Goal: Check status

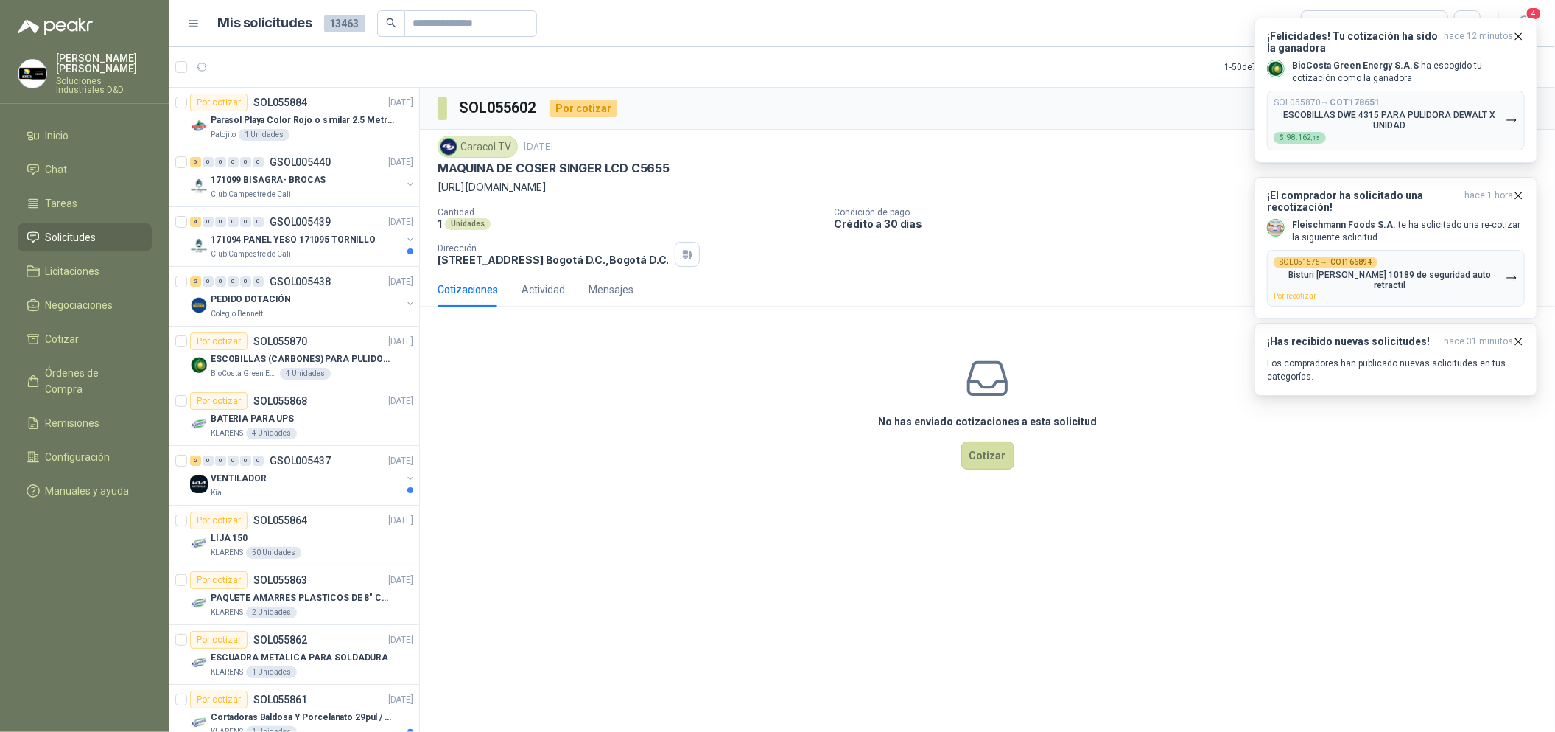
click at [679, 547] on div "SOL055602 Por cotizar Caracol TV [DATE] MAQUINA [PERSON_NAME] SINGER LCD C5655 …" at bounding box center [987, 412] width 1135 height 649
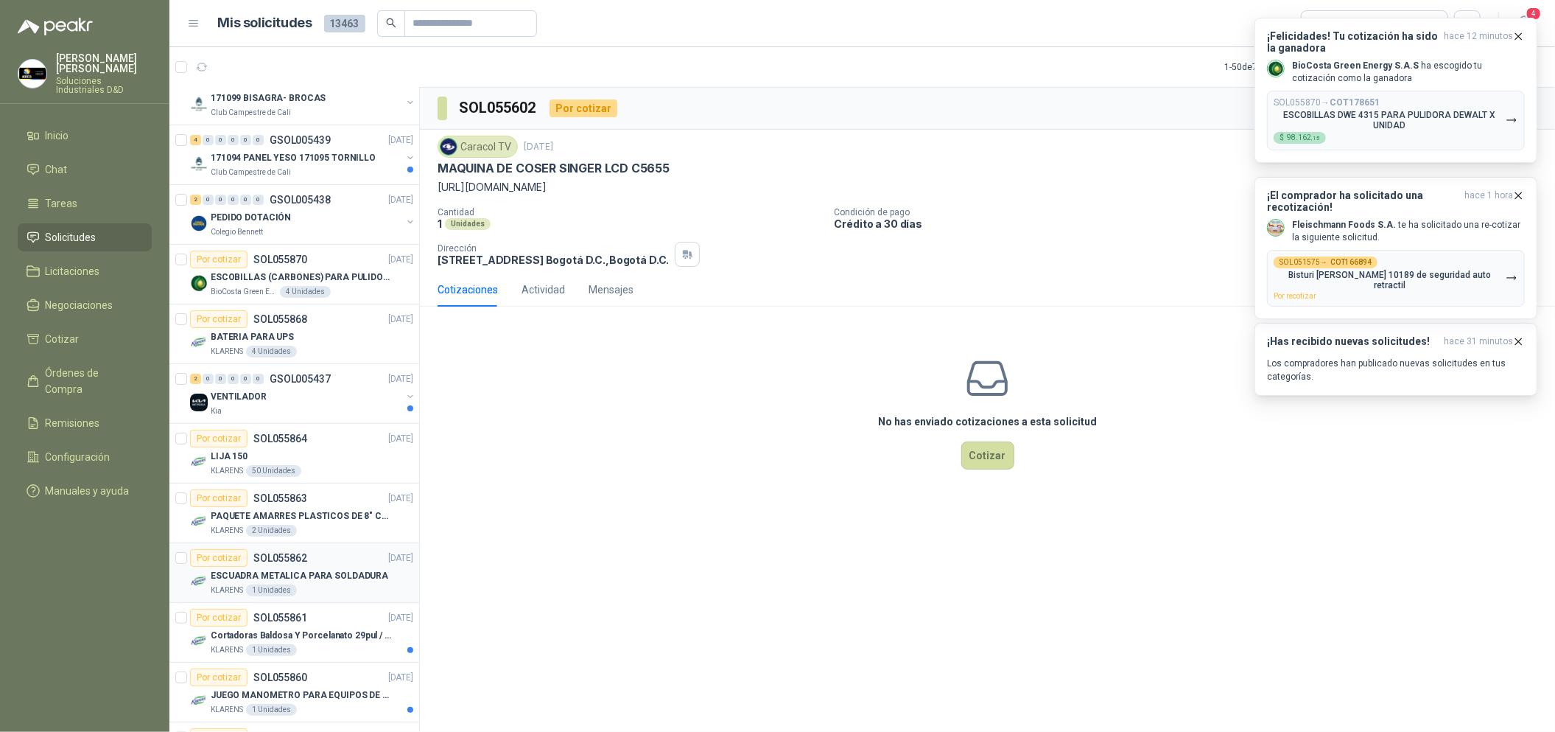
scroll to position [220, 0]
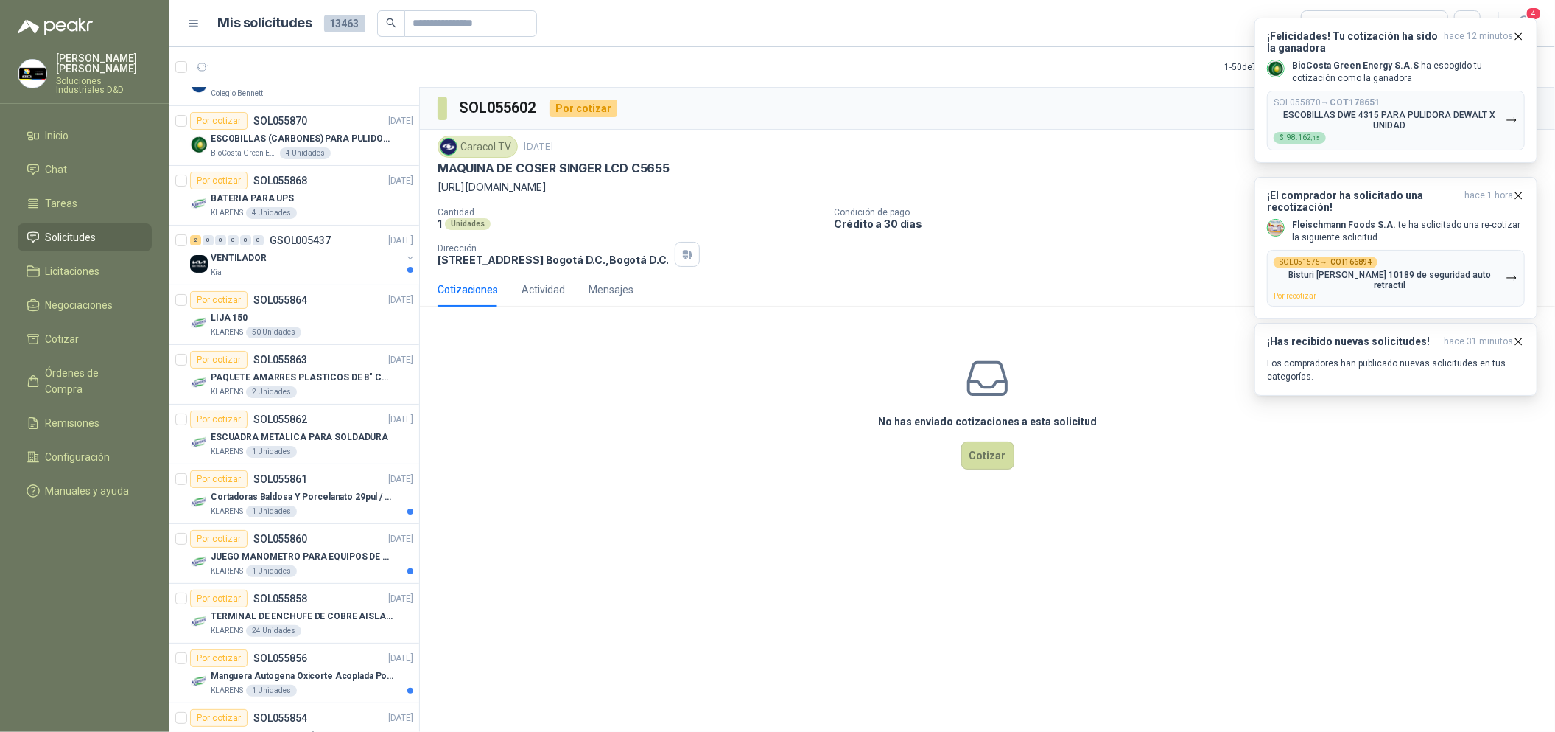
click at [1193, 575] on div "SOL055602 Por cotizar Caracol TV [DATE] MAQUINA [PERSON_NAME] SINGER LCD C5655 …" at bounding box center [987, 412] width 1135 height 649
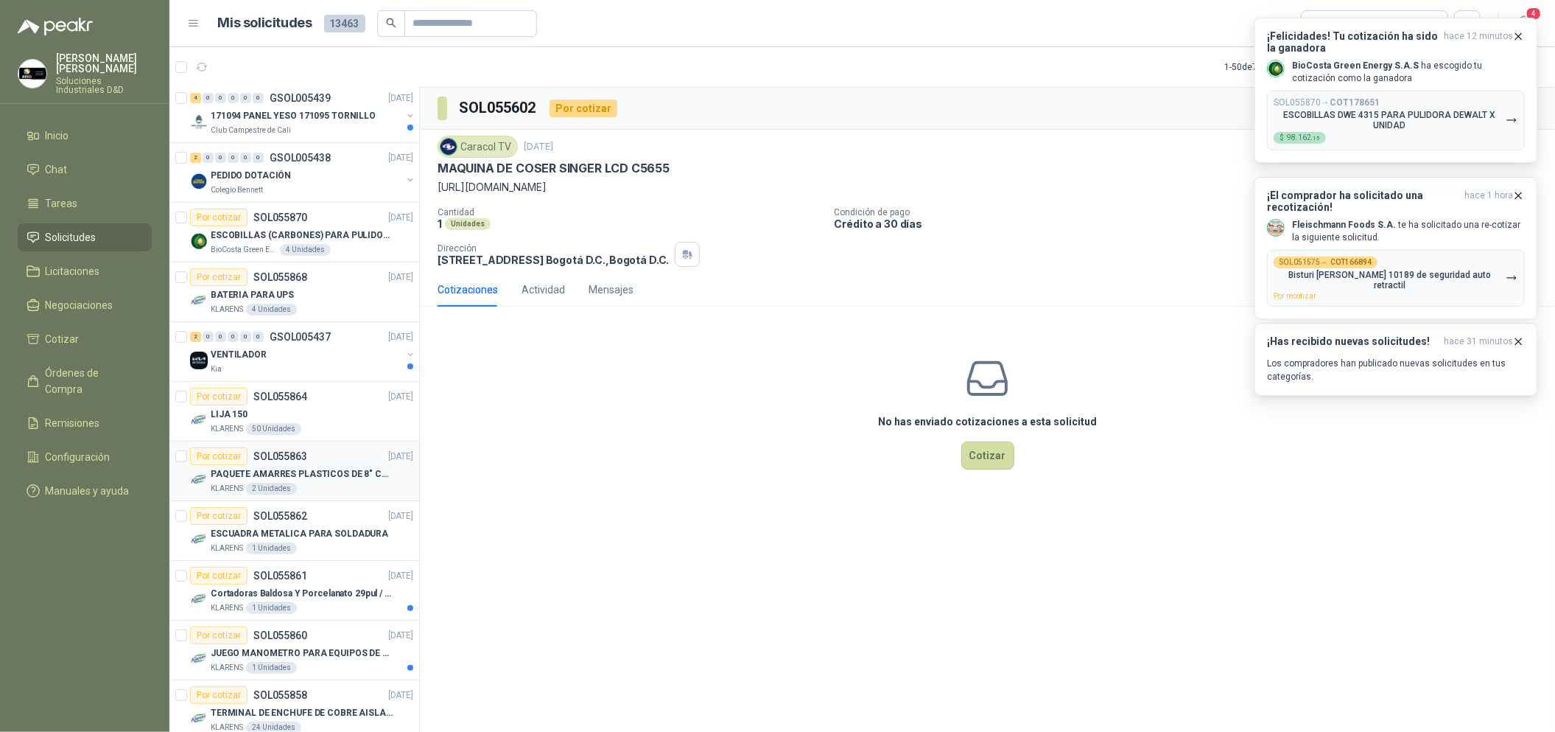
scroll to position [0, 0]
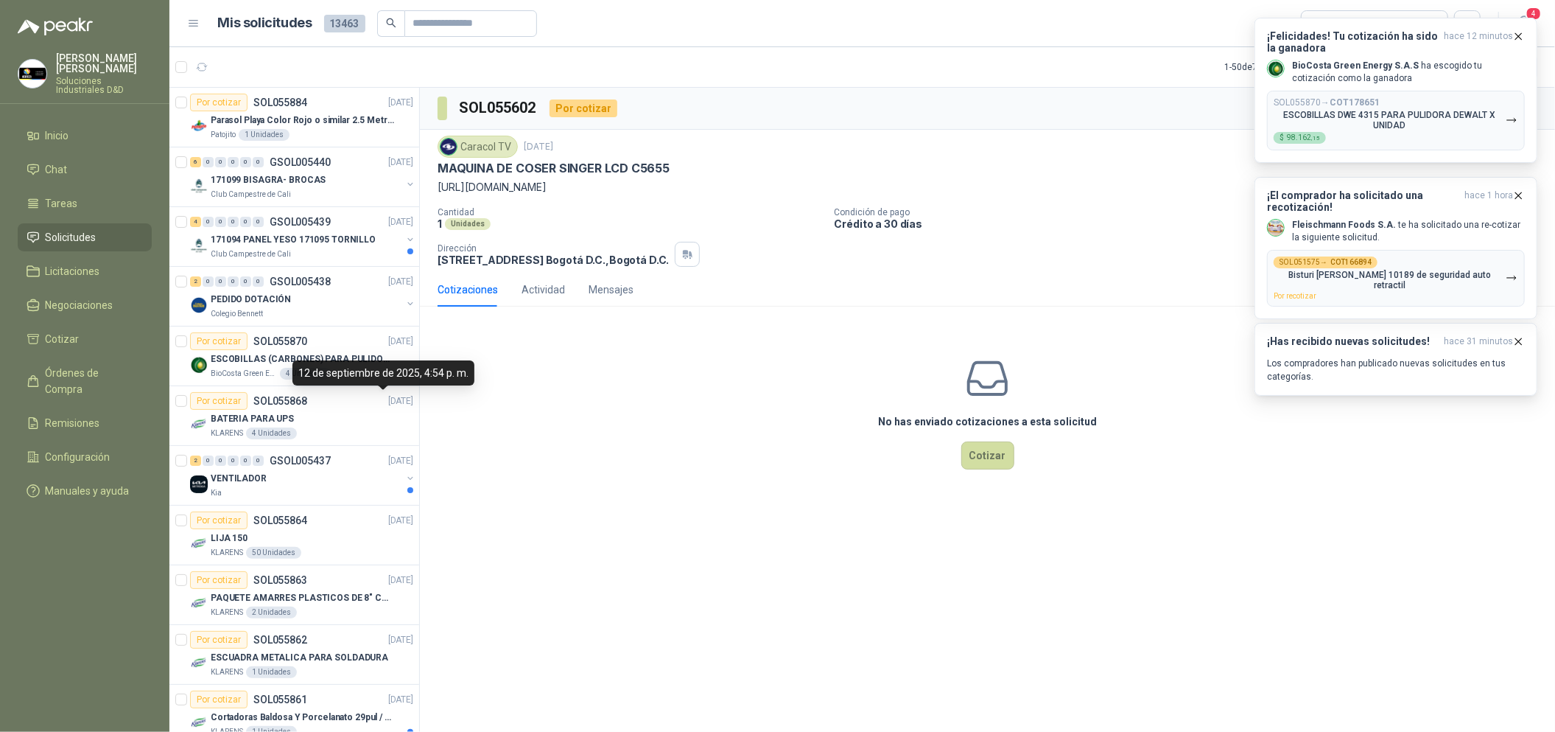
click at [376, 371] on div "12 de septiembre de 2025, 4:54 p. m." at bounding box center [384, 372] width 182 height 25
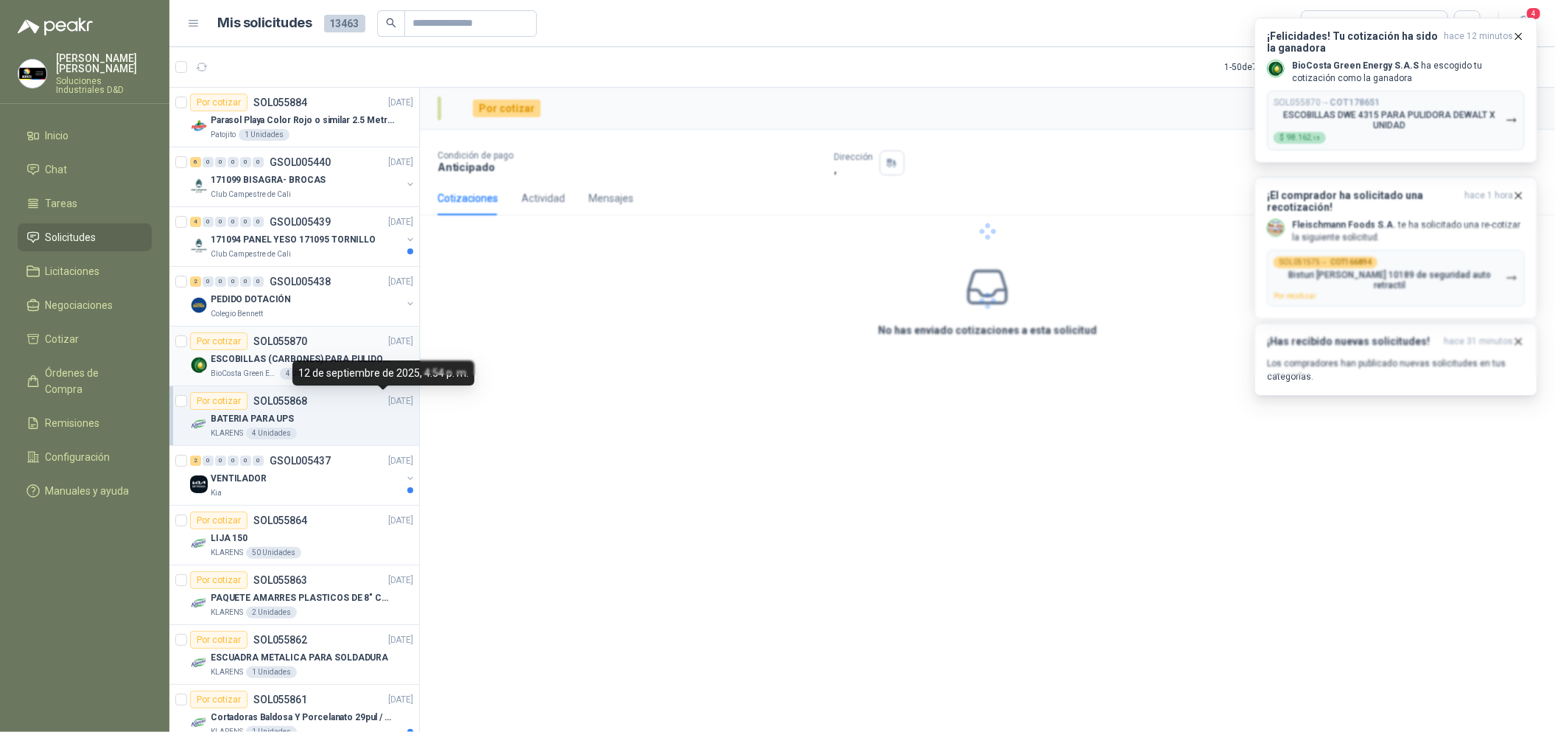
click at [287, 346] on p "SOL055870" at bounding box center [280, 341] width 54 height 10
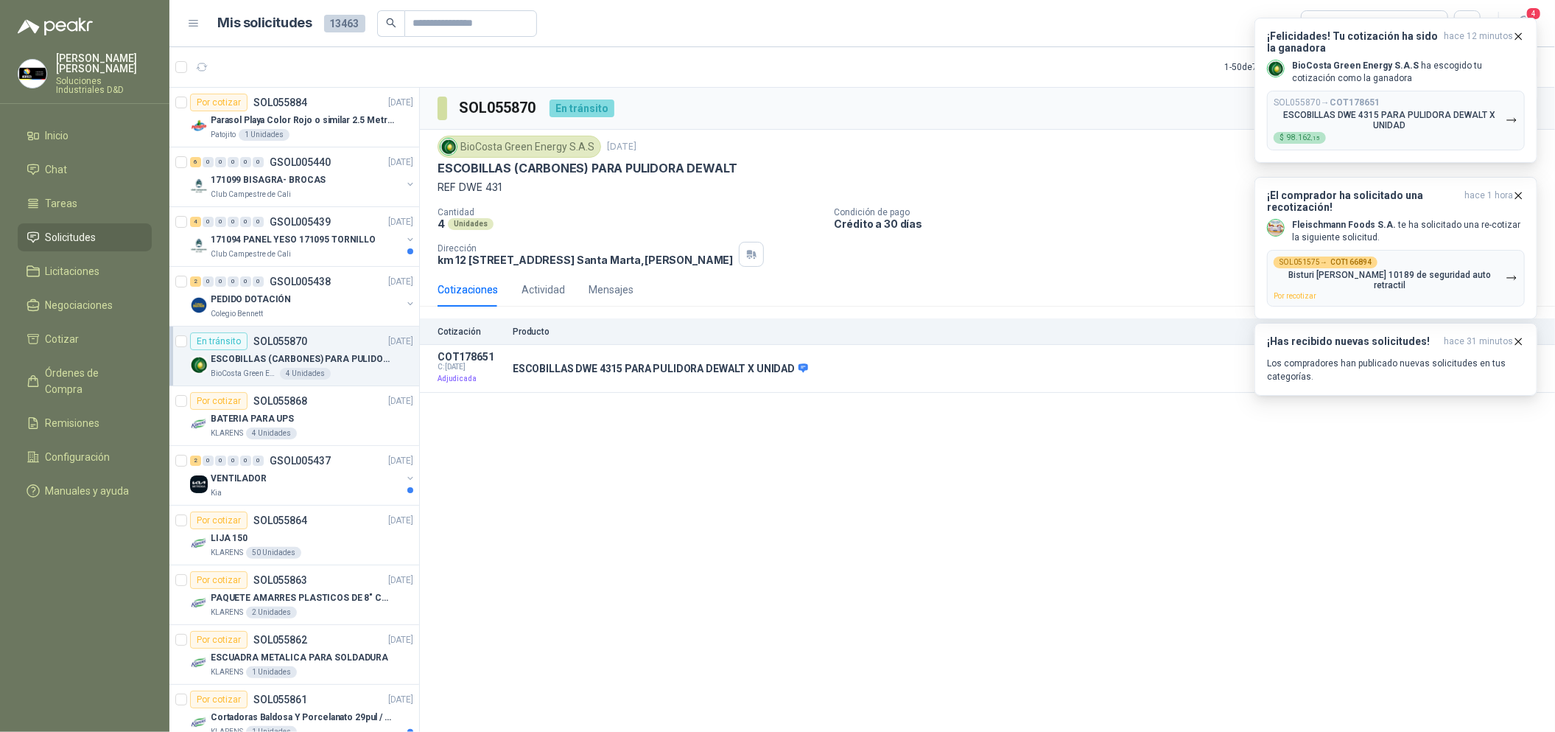
click at [668, 472] on div "SOL055870 En tránsito Entregado BioCosta [PERSON_NAME] Energy S.A.S [DATE] ESCO…" at bounding box center [987, 412] width 1135 height 649
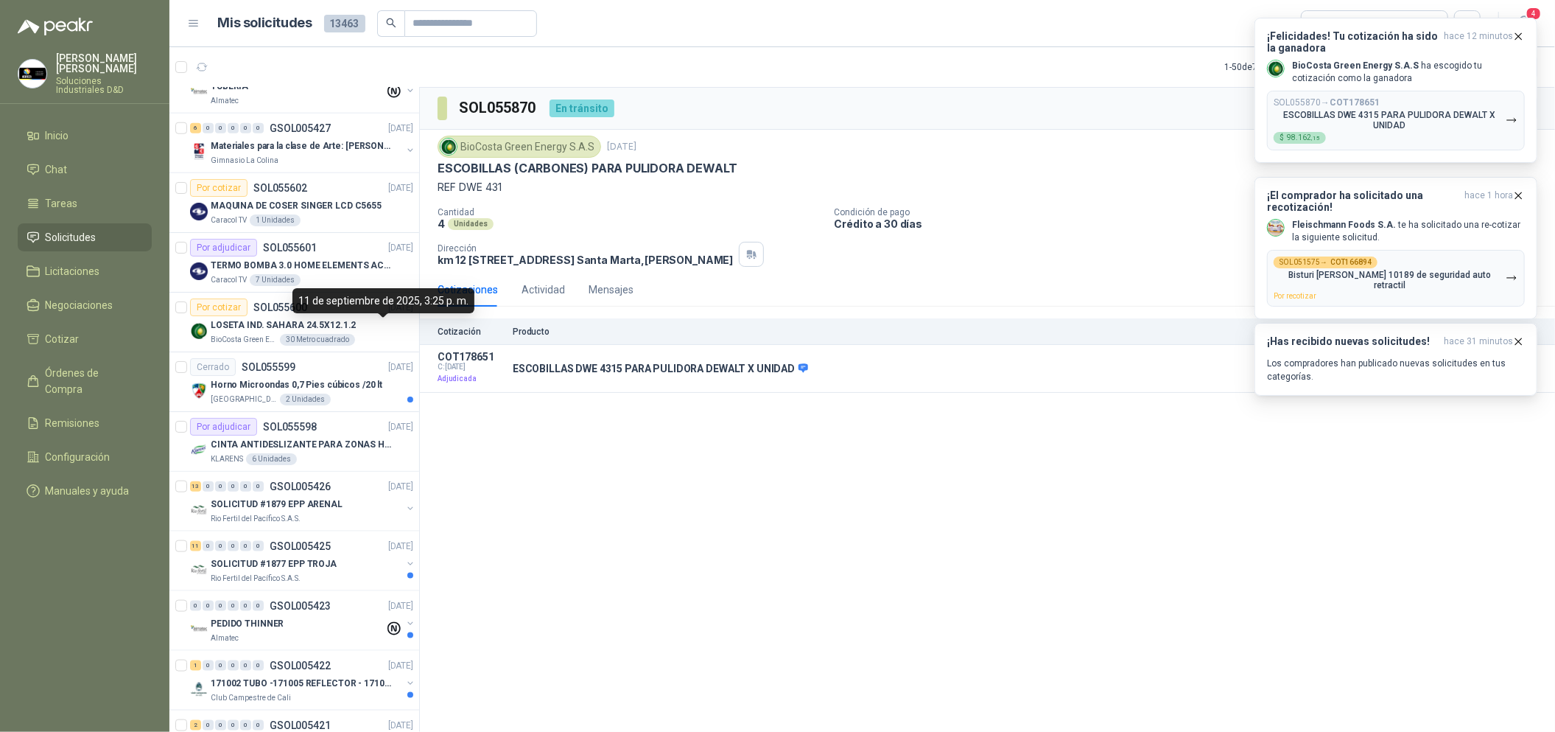
scroll to position [1215, 0]
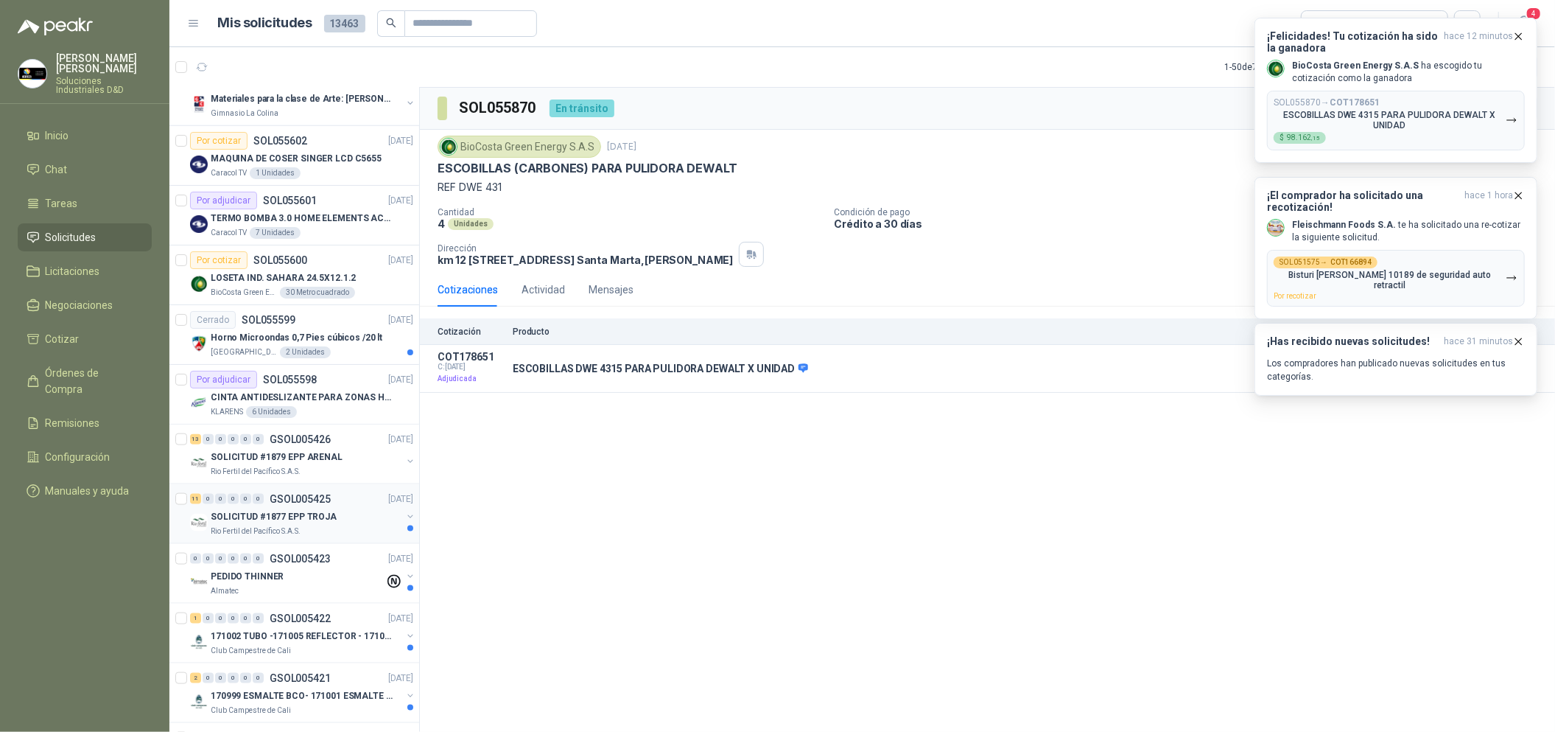
click at [358, 525] on div "SOLICITUD #1877 EPP TROJA" at bounding box center [306, 517] width 191 height 18
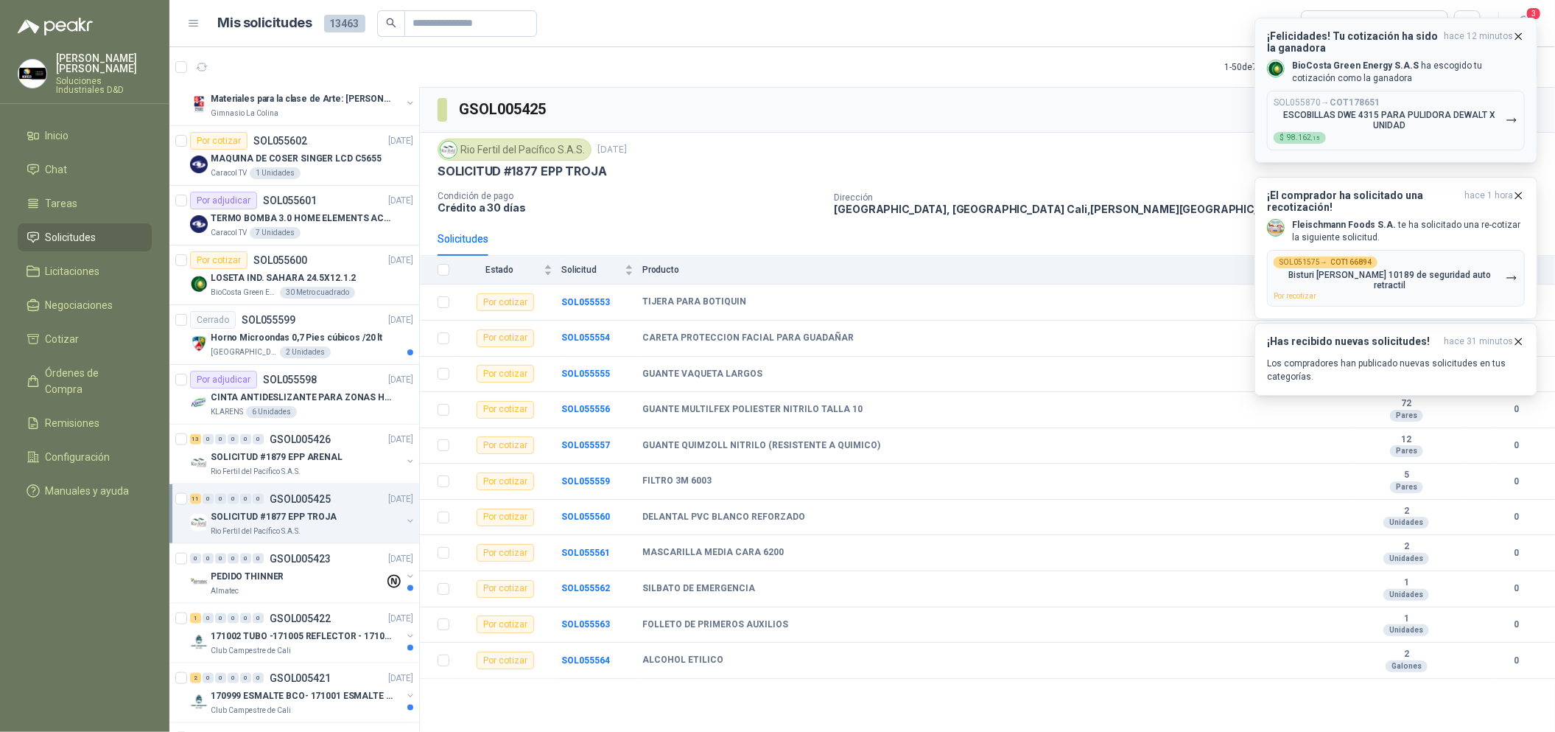
click at [1516, 32] on icon "button" at bounding box center [1519, 36] width 13 height 13
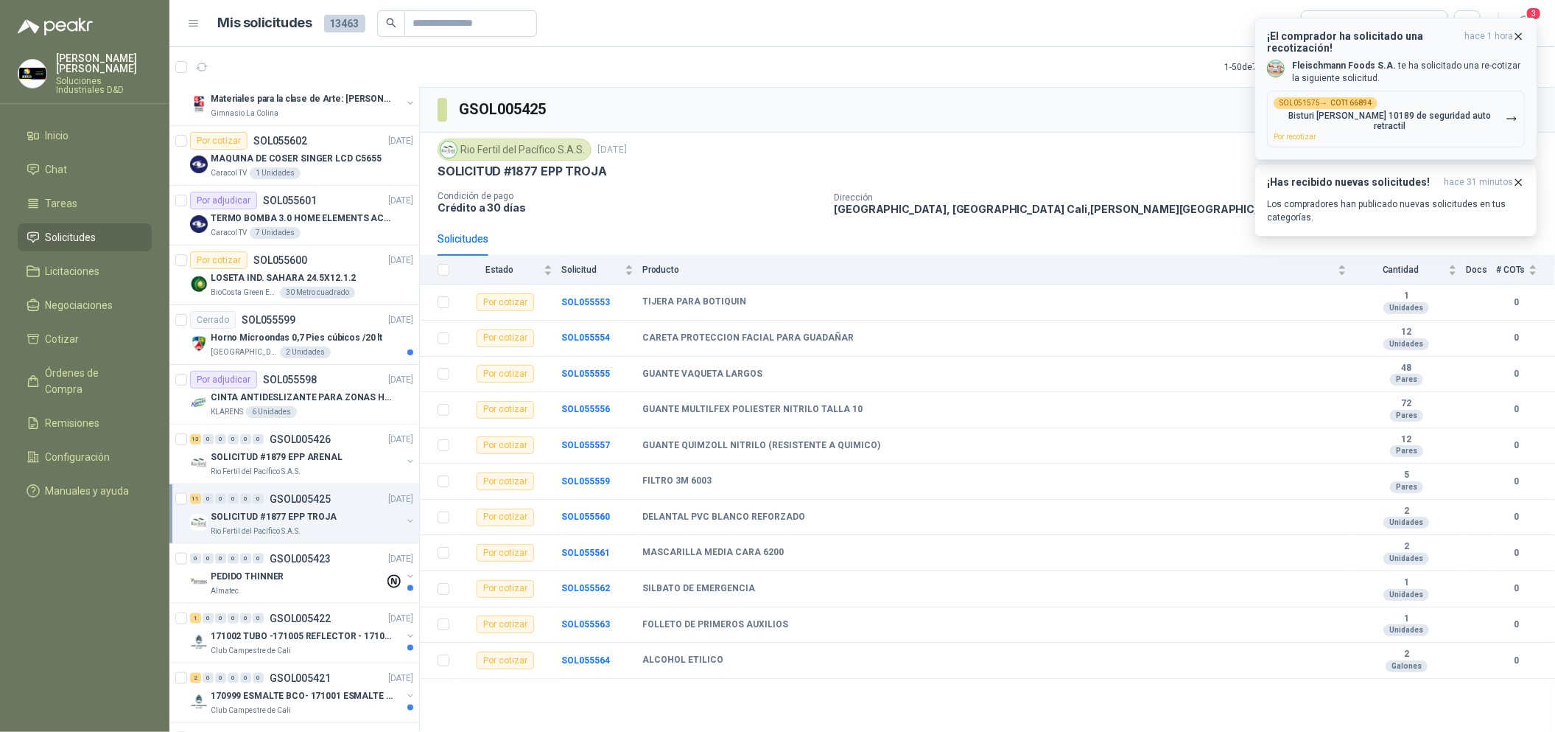
click at [1520, 42] on header "¡El comprador ha solicitado una recotización! hace 1 hora" at bounding box center [1396, 42] width 258 height 24
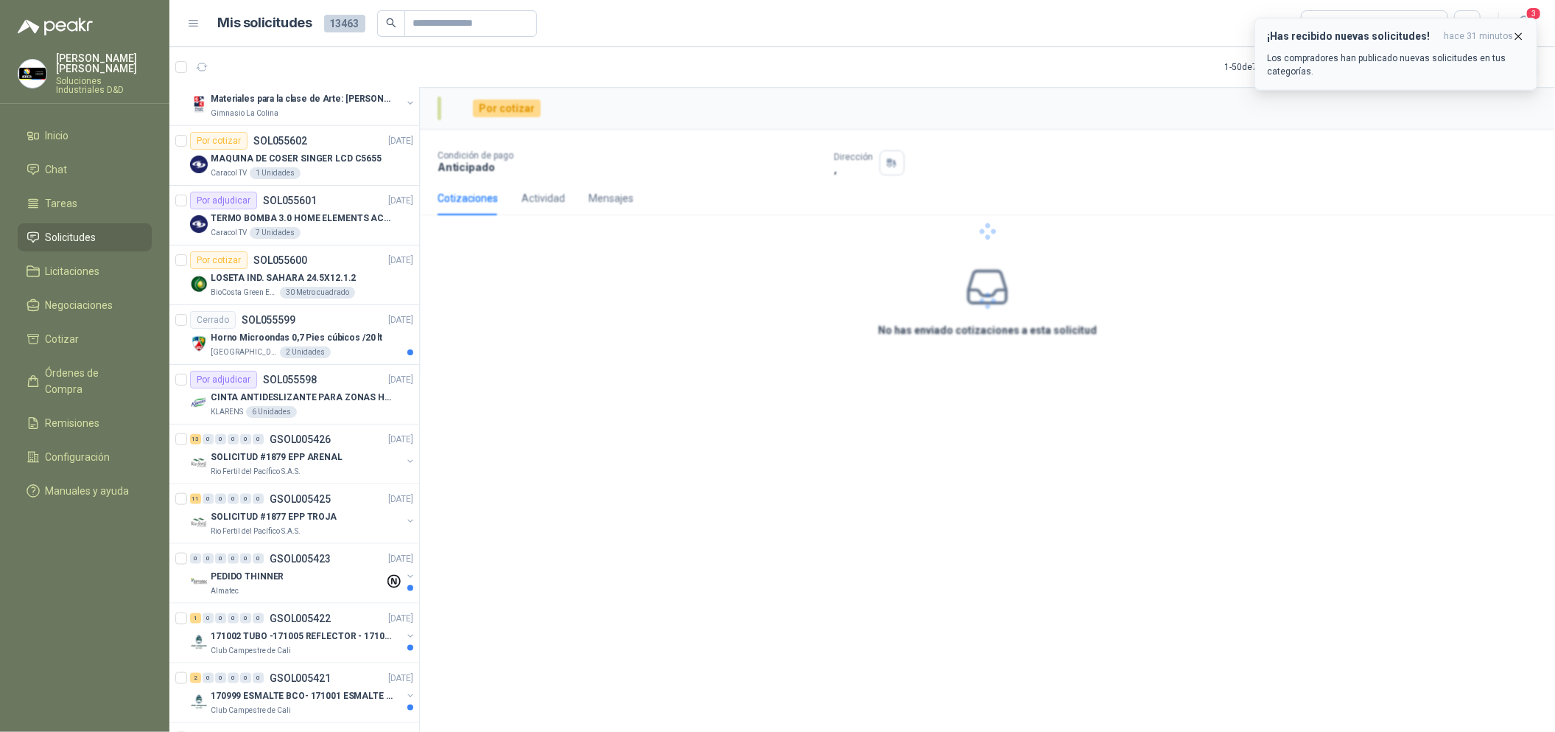
click at [1524, 41] on icon "button" at bounding box center [1519, 36] width 13 height 13
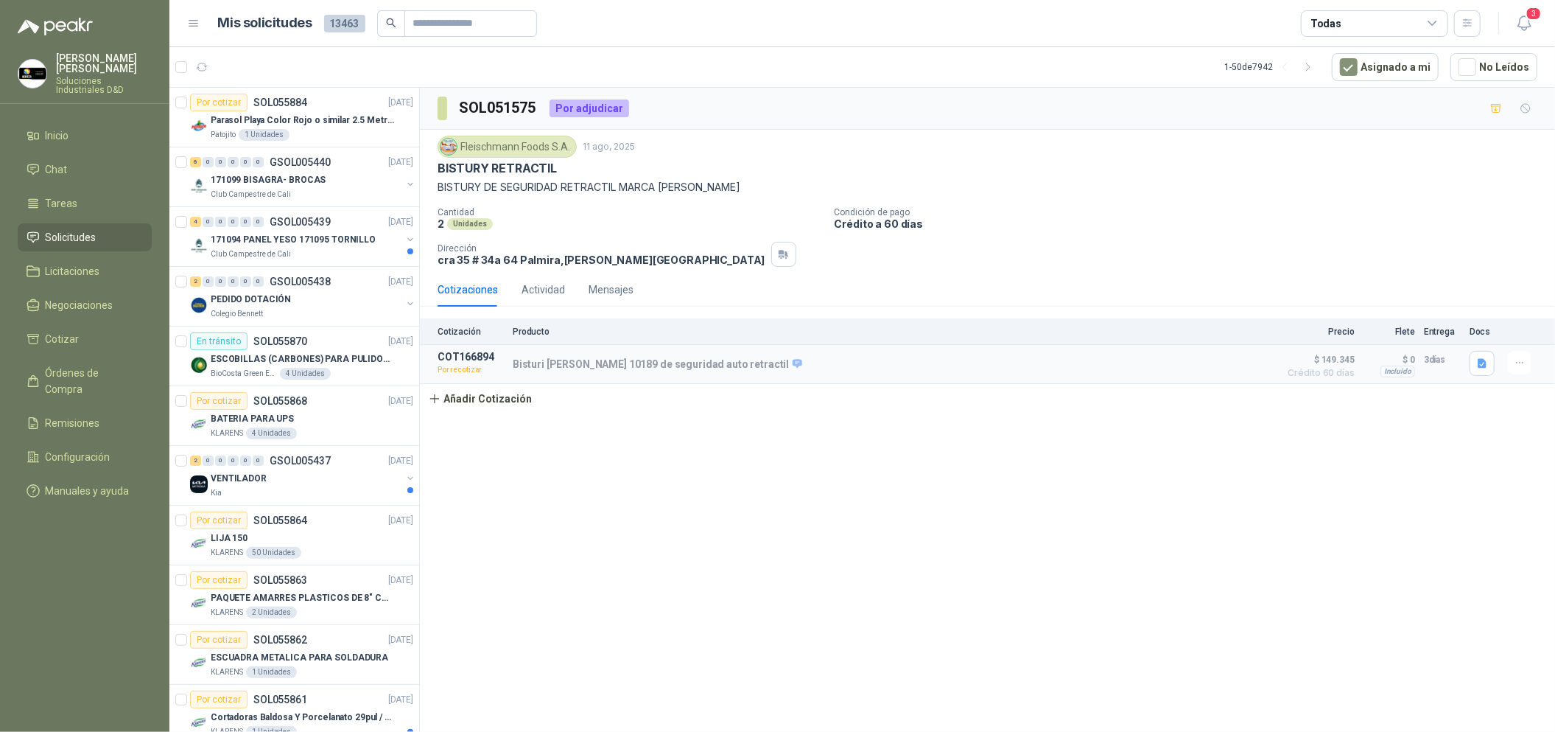
click at [595, 573] on div "SOL051575 Por adjudicar [PERSON_NAME] Foods [DATE] BISTURY RETRACTIL BISTURY DE…" at bounding box center [987, 412] width 1135 height 649
